Goal: Check status: Check status

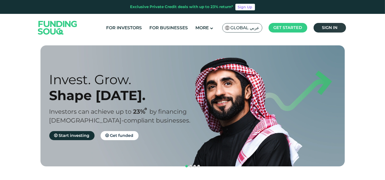
click at [327, 29] on span "Sign in" at bounding box center [330, 27] width 16 height 5
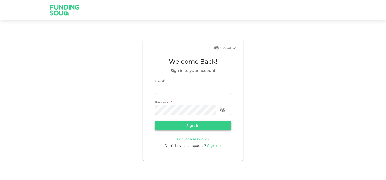
type input "[EMAIL_ADDRESS][DOMAIN_NAME]"
click at [200, 122] on button "Sign in" at bounding box center [193, 125] width 76 height 9
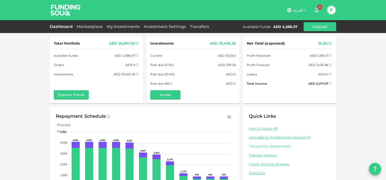
click at [272, 146] on link "Transaction Statements" at bounding box center [289, 146] width 81 height 5
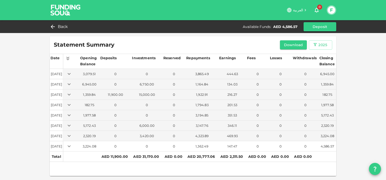
click at [79, 146] on td at bounding box center [72, 146] width 16 height 10
click at [72, 146] on icon "Expand" at bounding box center [69, 146] width 6 height 6
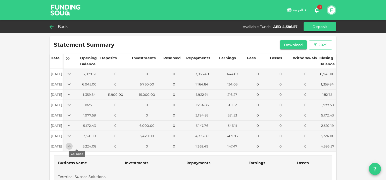
click at [63, 27] on span "Back" at bounding box center [63, 26] width 10 height 7
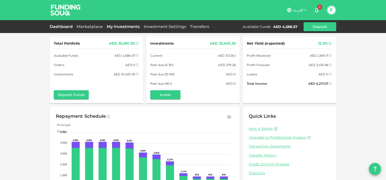
click at [133, 25] on link "My Investments" at bounding box center [123, 26] width 37 height 5
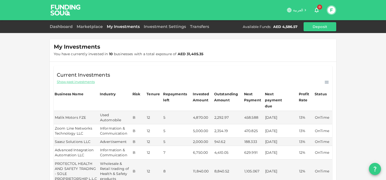
click at [67, 29] on div "Dashboard" at bounding box center [62, 27] width 25 height 6
click at [65, 25] on link "Dashboard" at bounding box center [62, 26] width 25 height 5
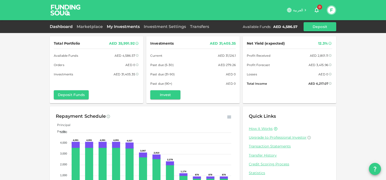
click at [125, 27] on link "My Investments" at bounding box center [123, 26] width 37 height 5
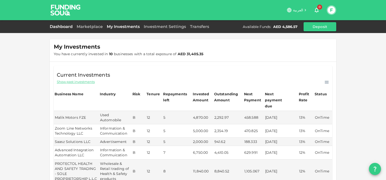
click at [66, 27] on link "Dashboard" at bounding box center [62, 26] width 25 height 5
